Goal: Task Accomplishment & Management: Complete application form

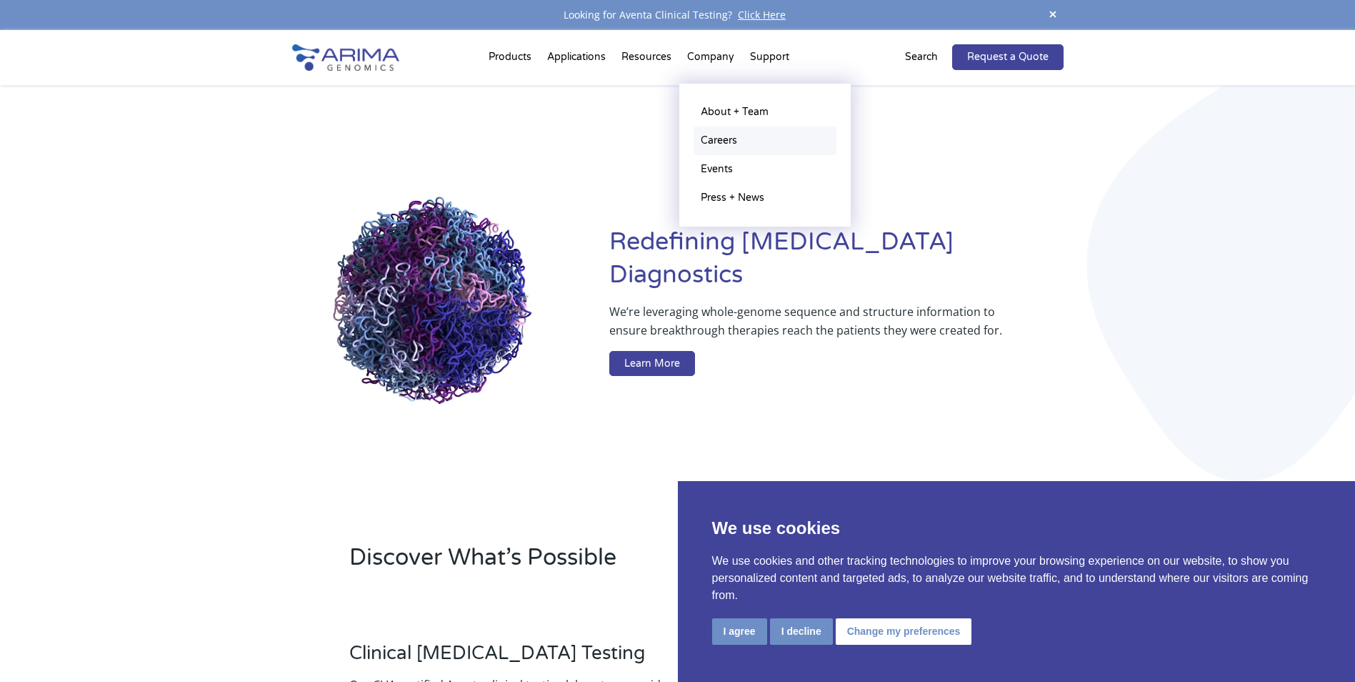
click at [729, 132] on link "Careers" at bounding box center [765, 140] width 143 height 29
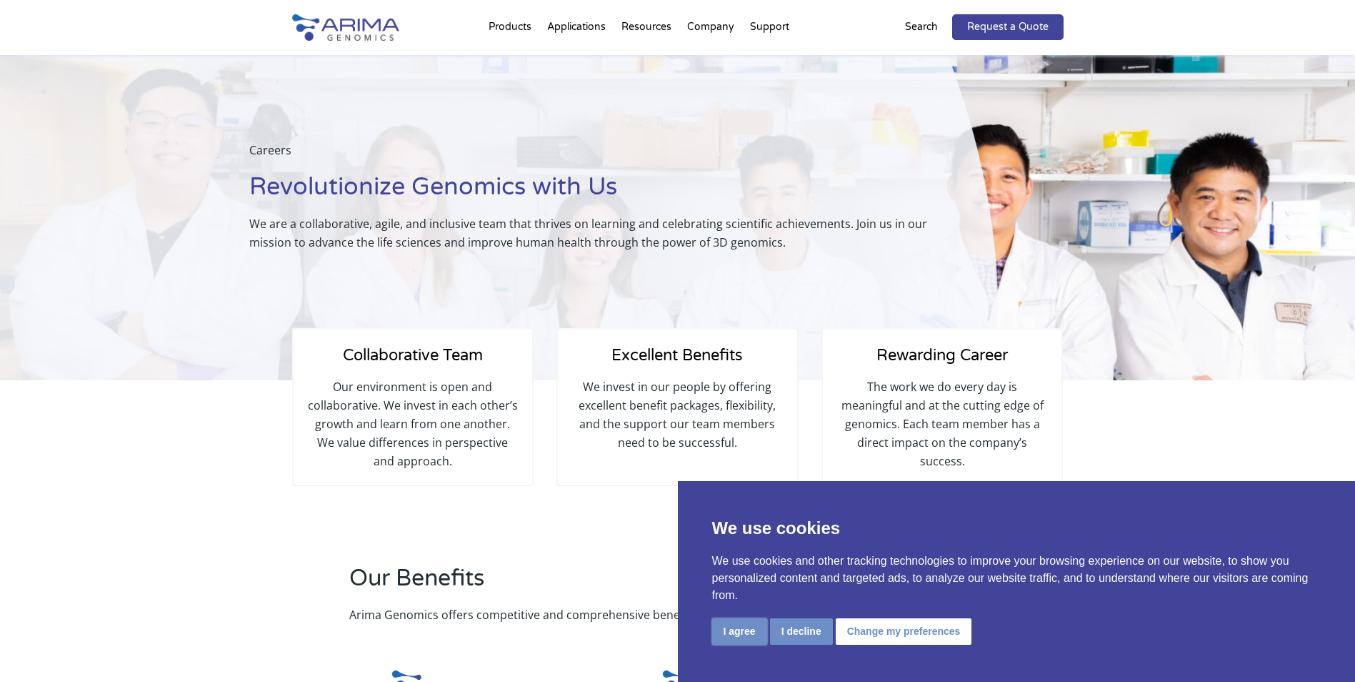
click at [733, 633] on button "I agree" at bounding box center [739, 631] width 55 height 26
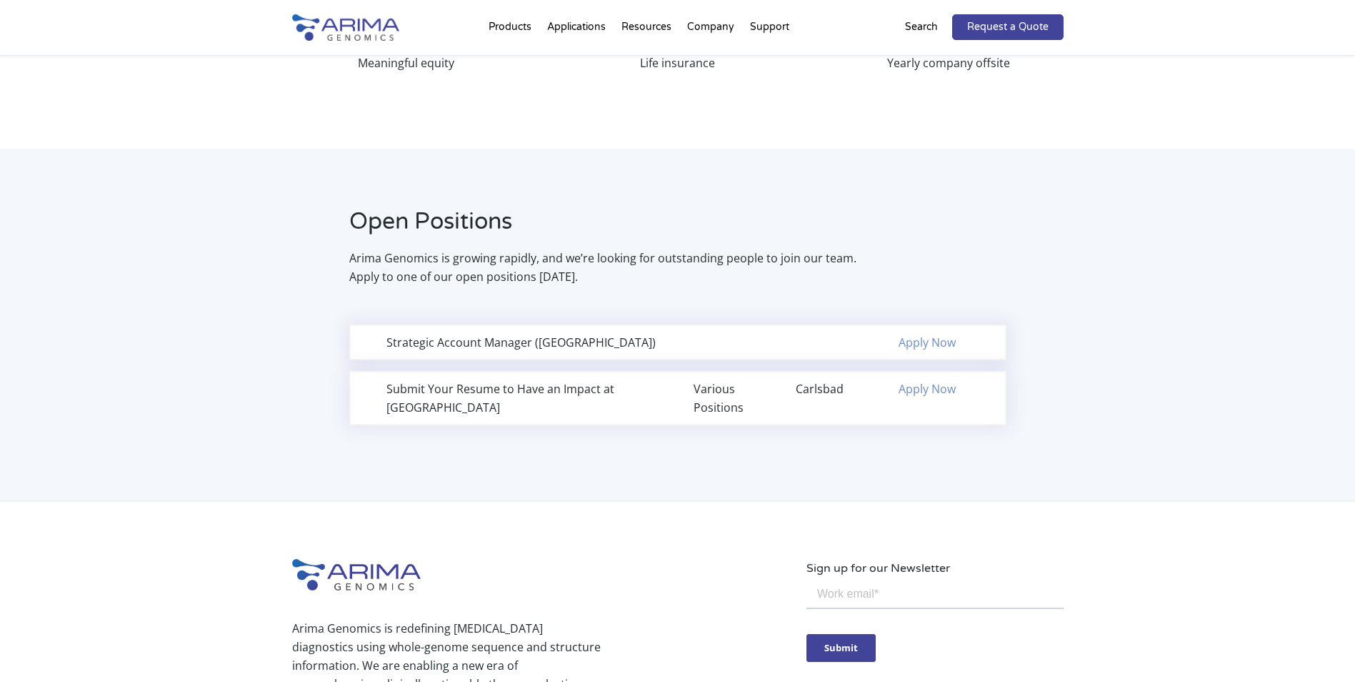
scroll to position [800, 0]
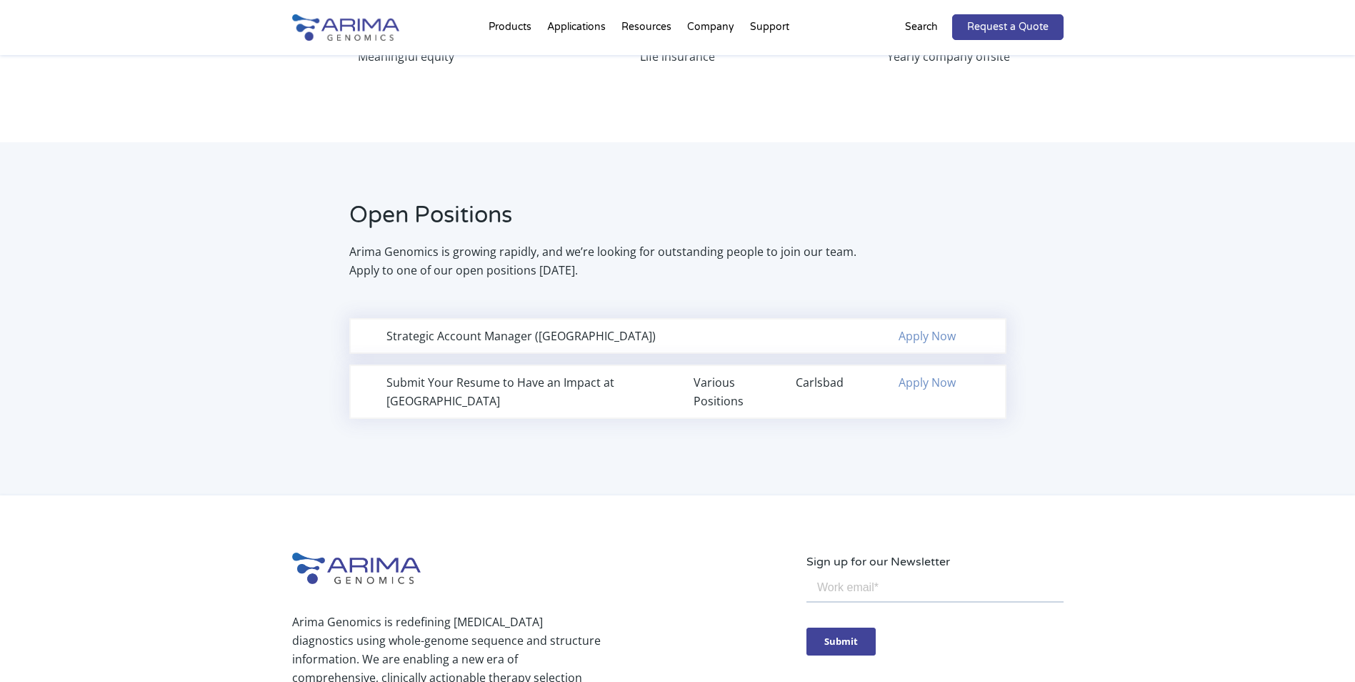
click at [928, 337] on link "Apply Now" at bounding box center [927, 336] width 57 height 16
